Goal: Navigation & Orientation: Find specific page/section

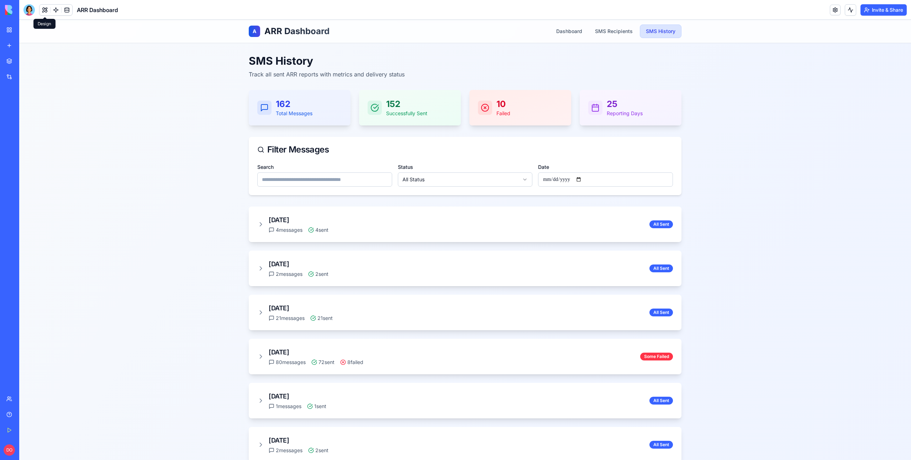
click at [48, 12] on button at bounding box center [44, 10] width 11 height 11
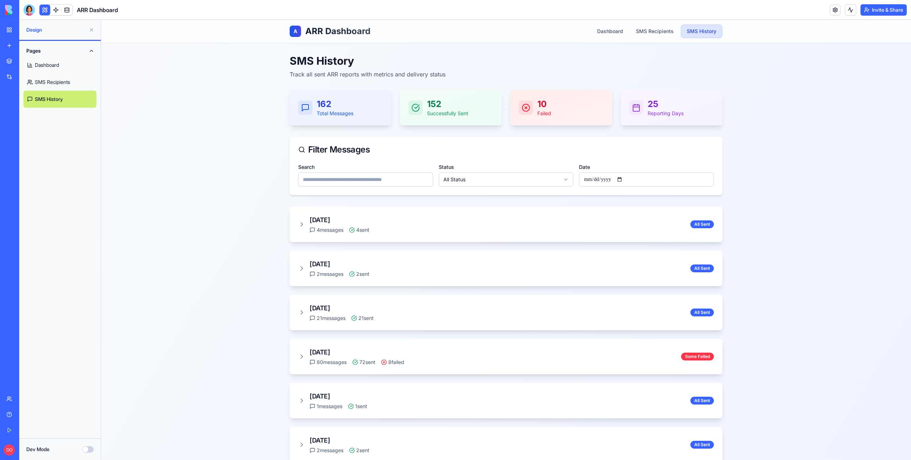
click at [46, 12] on button at bounding box center [44, 10] width 11 height 11
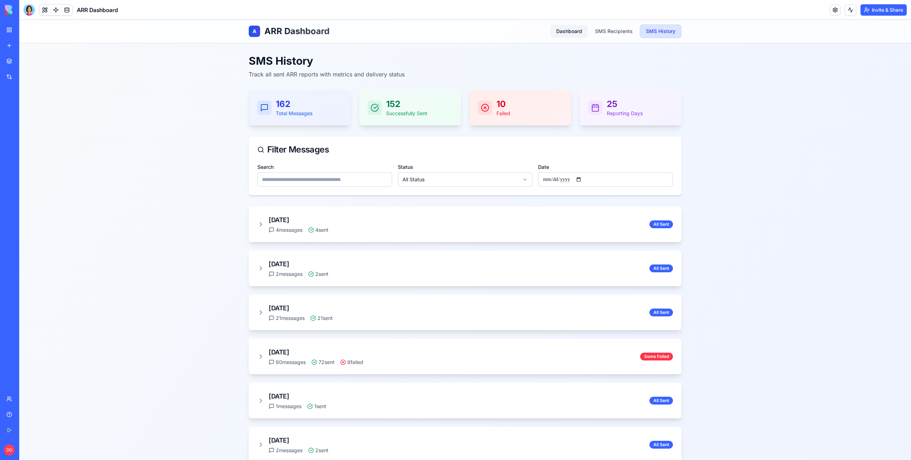
click at [567, 34] on link "Dashboard" at bounding box center [568, 31] width 37 height 13
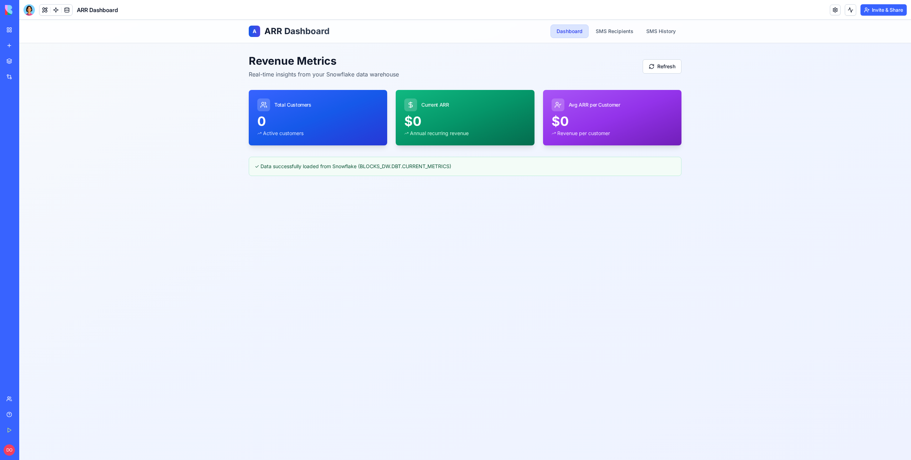
click at [631, 259] on div "A ARR Dashboard Dashboard SMS Recipients SMS History Revenue Metrics Real-time …" at bounding box center [465, 240] width 892 height 441
click at [486, 60] on div "Revenue Metrics Real-time insights from your Snowflake data warehouse Refresh" at bounding box center [465, 66] width 433 height 24
